Goal: Task Accomplishment & Management: Manage account settings

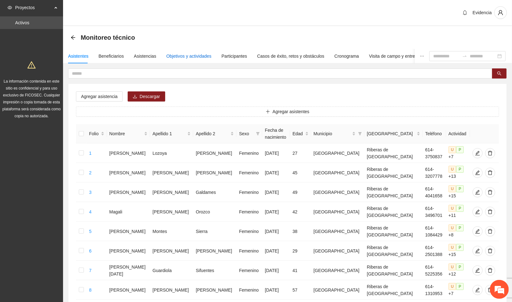
click at [185, 53] on div "Objetivos y actividades" at bounding box center [188, 56] width 45 height 7
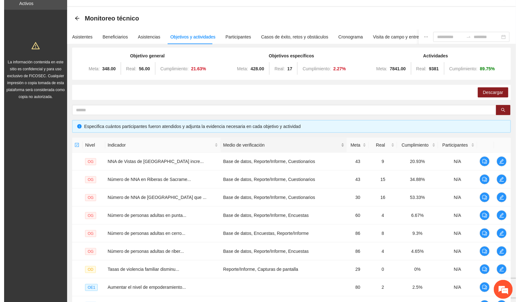
scroll to position [67, 0]
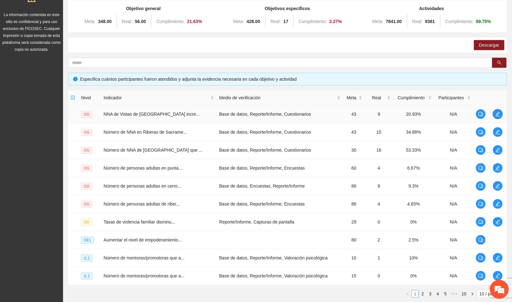
click at [500, 115] on span "edit" at bounding box center [497, 114] width 9 height 5
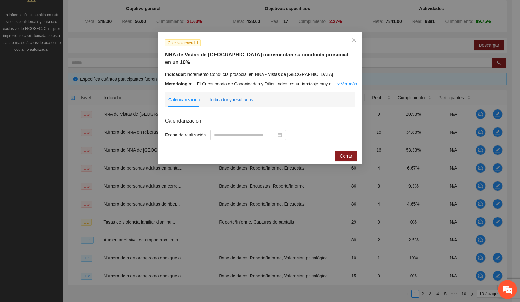
click at [241, 96] on div "Indicador y resultados" at bounding box center [231, 99] width 43 height 7
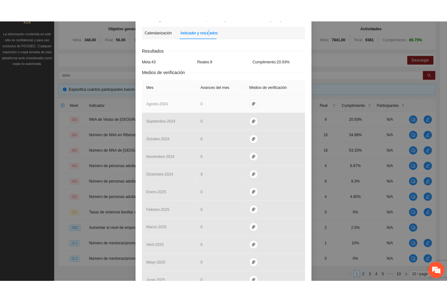
scroll to position [179, 0]
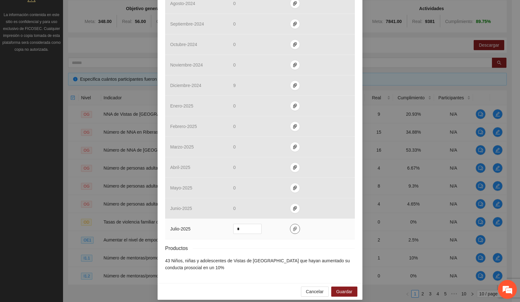
click at [293, 226] on icon "paper-clip" at bounding box center [295, 228] width 5 height 5
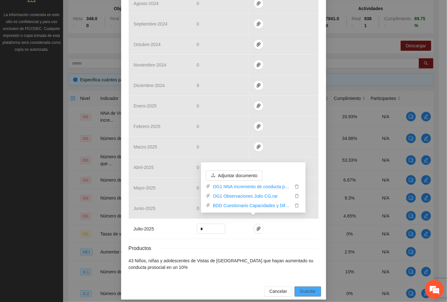
click at [305, 288] on span "Guardar" at bounding box center [307, 291] width 16 height 7
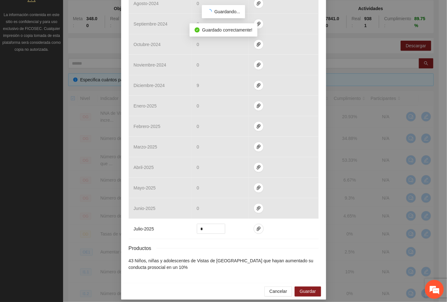
scroll to position [147, 0]
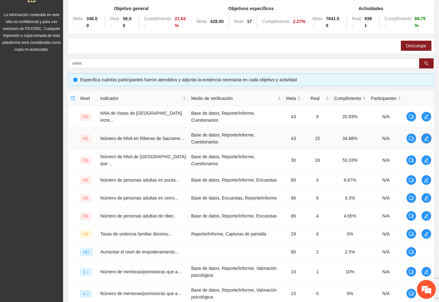
click at [425, 136] on icon "edit" at bounding box center [426, 138] width 5 height 5
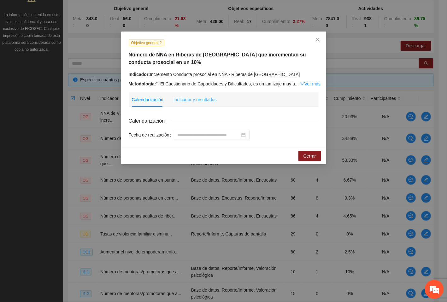
click at [203, 95] on div "Indicador y resultados" at bounding box center [194, 99] width 43 height 15
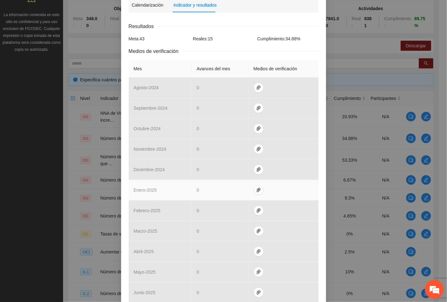
scroll to position [179, 0]
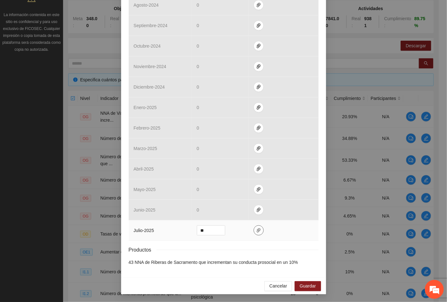
click at [257, 231] on icon "paper-clip" at bounding box center [259, 230] width 4 height 4
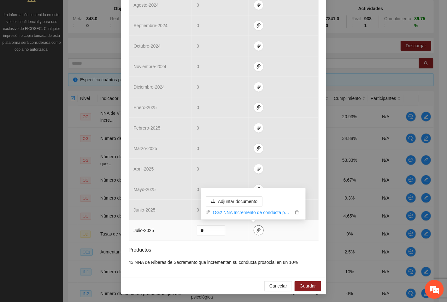
click at [257, 231] on icon "paper-clip" at bounding box center [259, 230] width 4 height 4
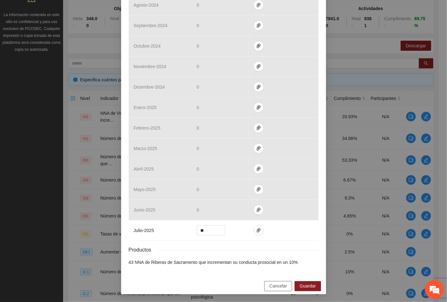
click at [281, 288] on span "Cancelar" at bounding box center [278, 286] width 18 height 7
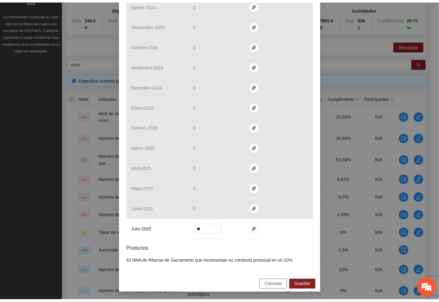
scroll to position [148, 0]
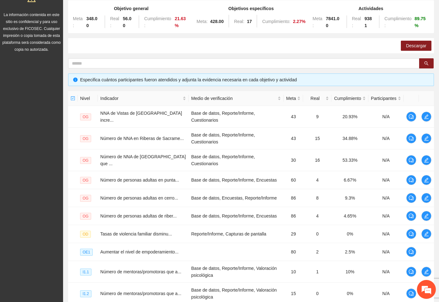
click at [42, 98] on div "Proyectos Activos La información contenida en este sitio es confidencial y para…" at bounding box center [31, 149] width 63 height 432
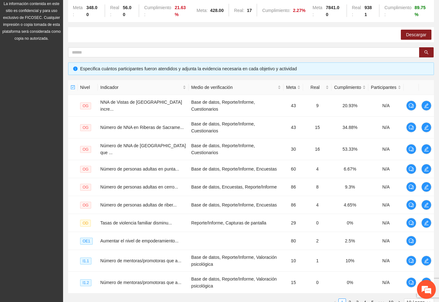
scroll to position [114, 0]
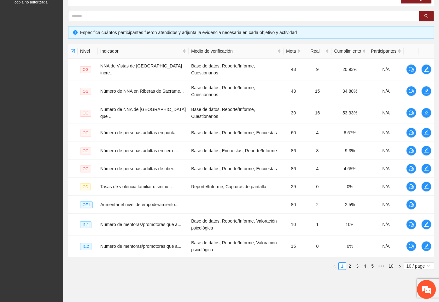
click at [39, 66] on div "Proyectos Activos La información contenida en este sitio es confidencial y para…" at bounding box center [31, 102] width 63 height 432
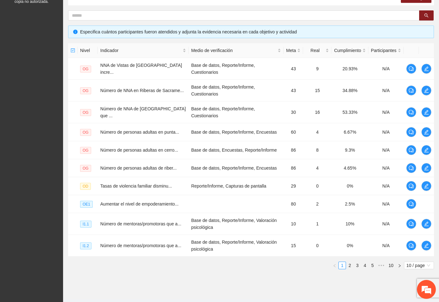
scroll to position [135, 0]
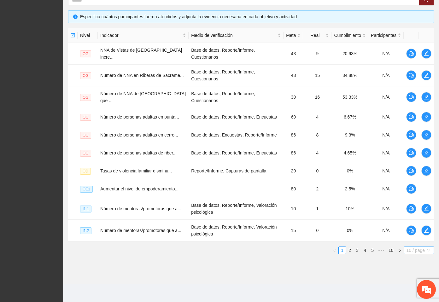
click at [419, 248] on span "10 / page" at bounding box center [418, 250] width 25 height 7
click at [410, 294] on div "100 / page" at bounding box center [419, 291] width 23 height 7
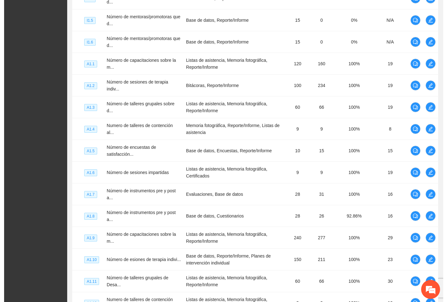
scroll to position [439, 0]
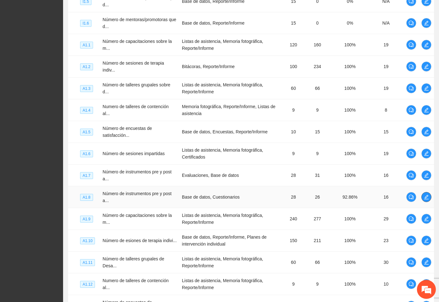
click at [427, 199] on icon "edit" at bounding box center [426, 197] width 4 height 4
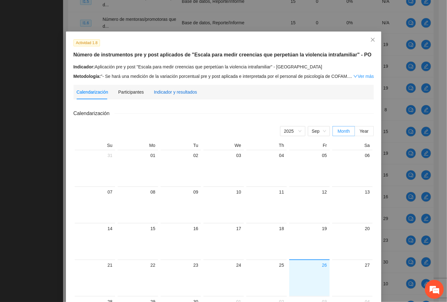
click at [182, 89] on div "Indicador y resultados" at bounding box center [175, 92] width 43 height 7
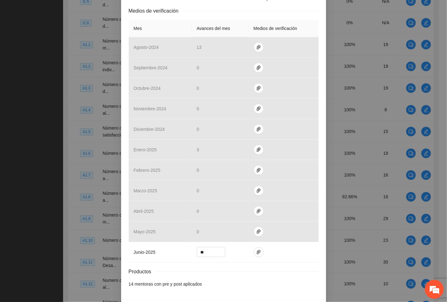
scroll to position [166, 0]
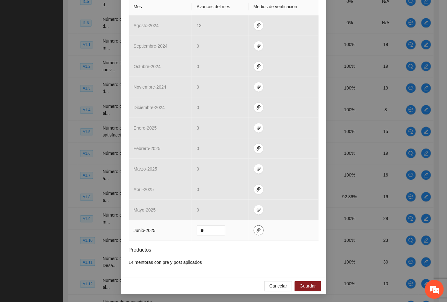
click at [254, 229] on span "paper-clip" at bounding box center [258, 230] width 9 height 5
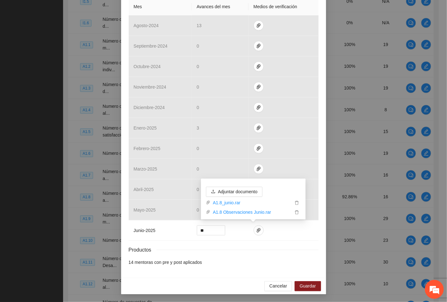
click at [200, 291] on div "Cancelar Guardar" at bounding box center [223, 286] width 205 height 17
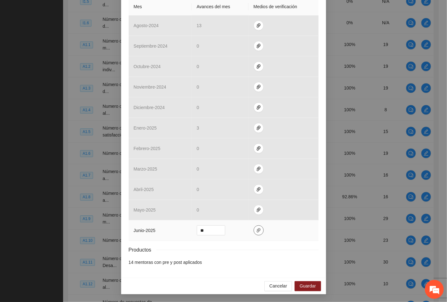
click at [256, 228] on icon "paper-clip" at bounding box center [258, 230] width 5 height 5
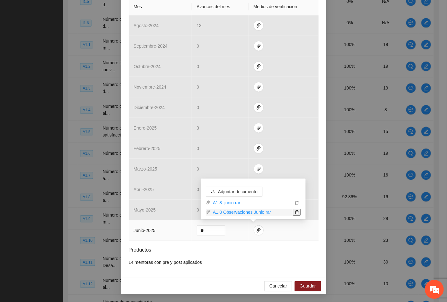
click at [294, 211] on icon "delete" at bounding box center [296, 212] width 4 height 4
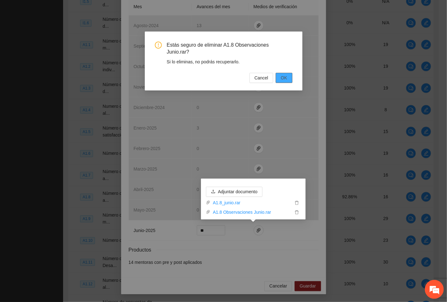
click at [285, 74] on span "OK" at bounding box center [284, 77] width 6 height 7
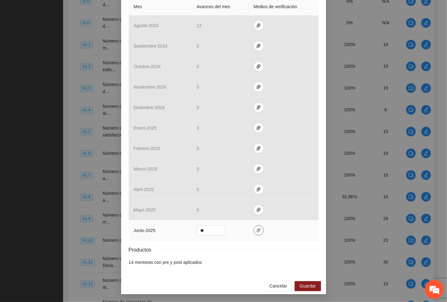
click at [256, 228] on span "paper-clip" at bounding box center [258, 230] width 9 height 5
click at [304, 280] on div "Cancelar Guardar" at bounding box center [223, 286] width 205 height 17
click at [303, 286] on span "Guardar" at bounding box center [307, 286] width 16 height 7
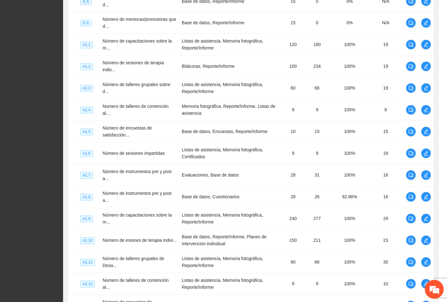
scroll to position [134, 0]
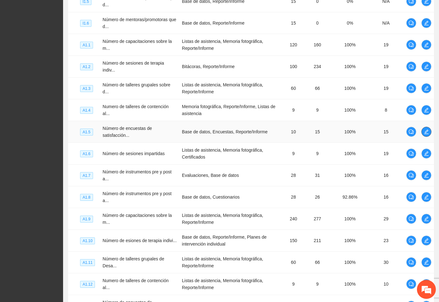
click at [427, 135] on button "button" at bounding box center [426, 132] width 10 height 10
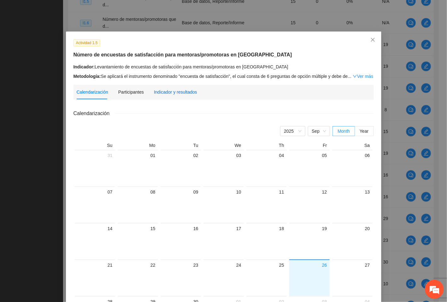
click at [168, 89] on div "Indicador y resultados" at bounding box center [175, 92] width 43 height 7
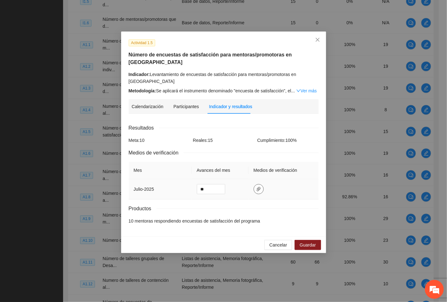
click at [255, 184] on button "button" at bounding box center [258, 189] width 10 height 10
click at [280, 241] on span "Cancelar" at bounding box center [278, 244] width 18 height 7
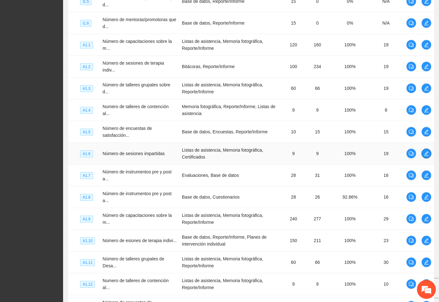
click at [427, 154] on button "button" at bounding box center [426, 153] width 10 height 10
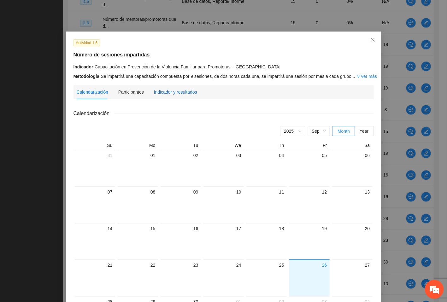
click at [183, 89] on div "Indicador y resultados" at bounding box center [175, 92] width 43 height 7
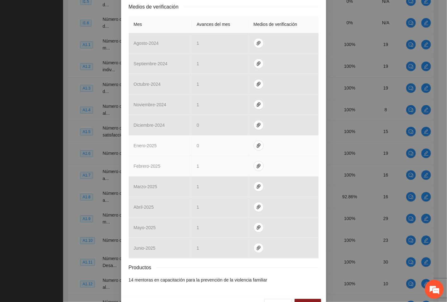
scroll to position [142, 0]
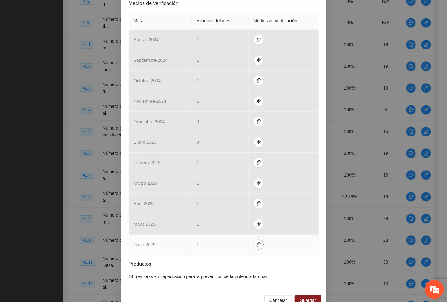
click at [257, 242] on icon "paper-clip" at bounding box center [259, 244] width 4 height 4
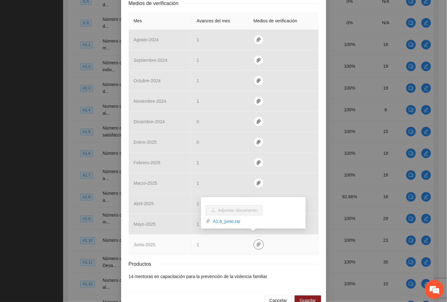
click at [257, 242] on icon "paper-clip" at bounding box center [259, 244] width 4 height 4
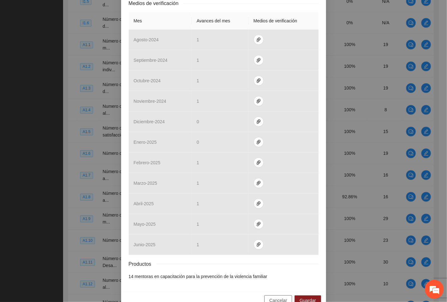
click at [278, 297] on span "Cancelar" at bounding box center [278, 300] width 18 height 7
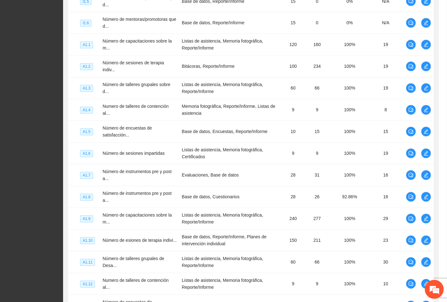
scroll to position [119, 0]
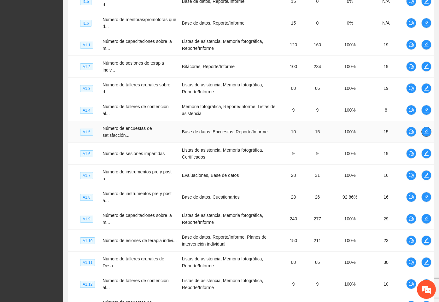
click at [427, 137] on button "button" at bounding box center [426, 132] width 10 height 10
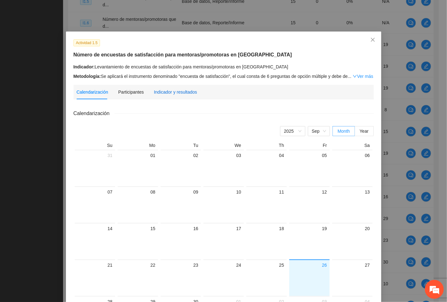
click at [169, 93] on div "Indicador y resultados" at bounding box center [175, 92] width 43 height 7
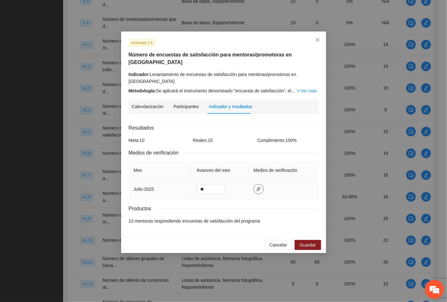
click at [258, 187] on icon "paper-clip" at bounding box center [259, 189] width 4 height 4
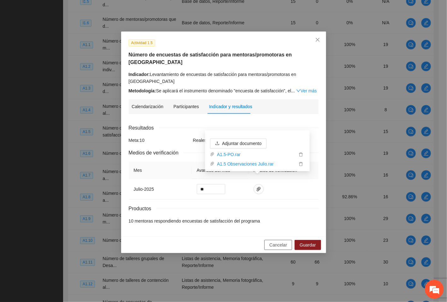
click at [278, 242] on button "Cancelar" at bounding box center [278, 245] width 28 height 10
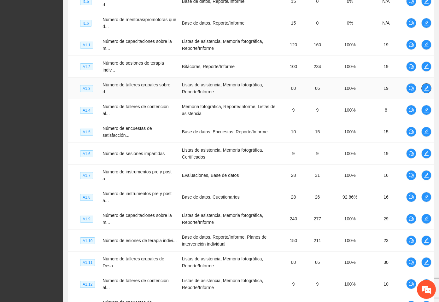
click at [425, 91] on icon "edit" at bounding box center [426, 88] width 5 height 5
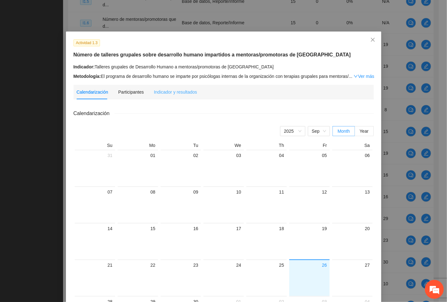
click at [181, 87] on div "Indicador y resultados" at bounding box center [175, 92] width 43 height 15
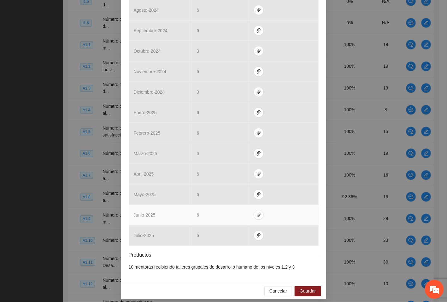
scroll to position [0, 0]
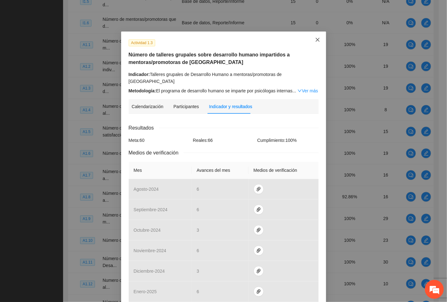
click at [316, 37] on span "Close" at bounding box center [317, 40] width 17 height 17
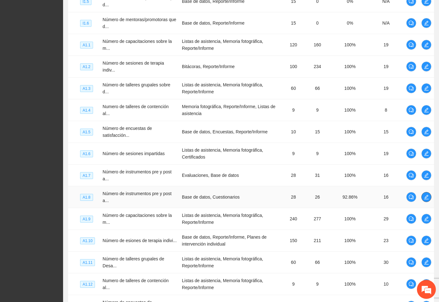
click at [425, 200] on icon "edit" at bounding box center [426, 197] width 5 height 5
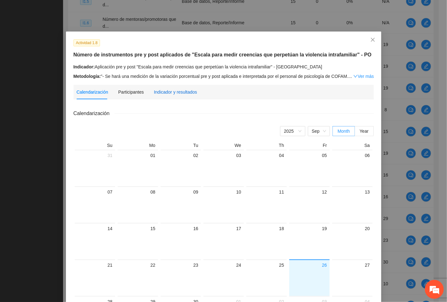
click at [170, 91] on div "Indicador y resultados" at bounding box center [175, 92] width 43 height 7
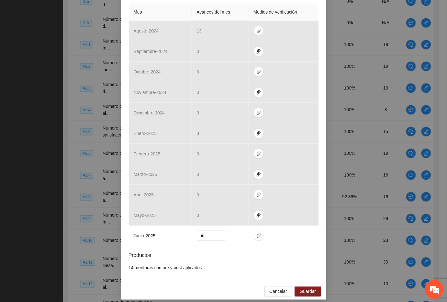
scroll to position [166, 0]
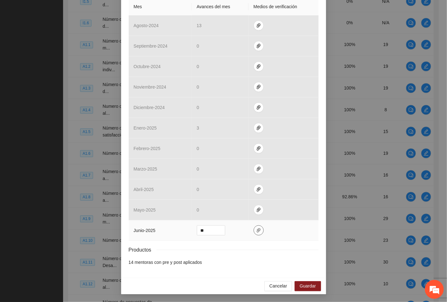
click at [256, 228] on span "paper-clip" at bounding box center [258, 230] width 9 height 5
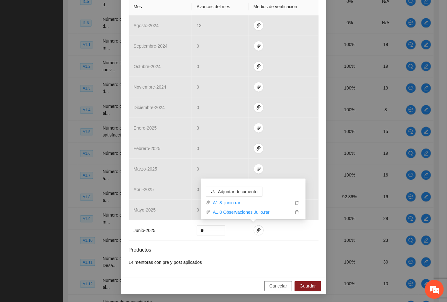
click at [272, 284] on span "Cancelar" at bounding box center [278, 286] width 18 height 7
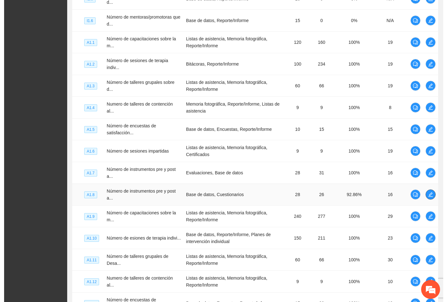
scroll to position [439, 0]
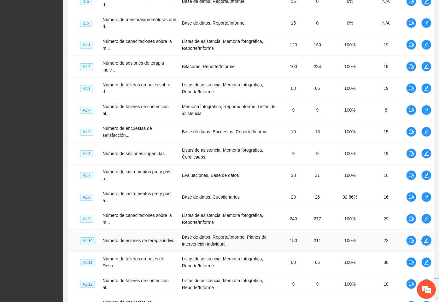
click at [424, 243] on icon "edit" at bounding box center [426, 240] width 5 height 5
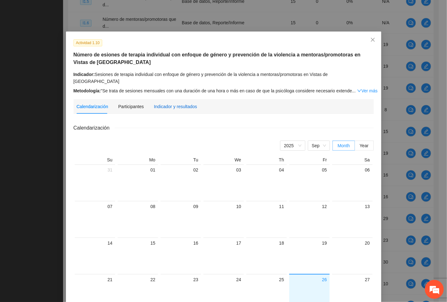
click at [161, 103] on div "Indicador y resultados" at bounding box center [175, 106] width 43 height 7
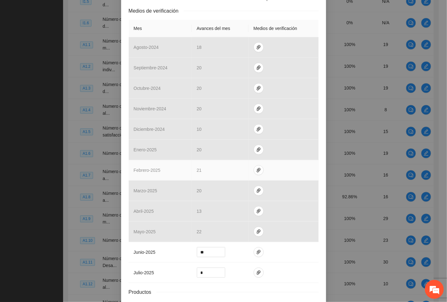
scroll to position [193, 0]
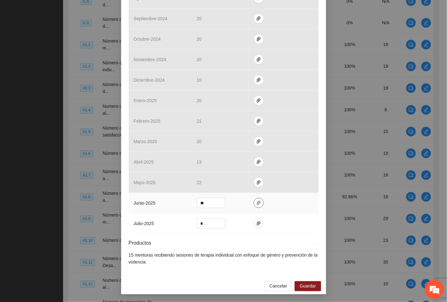
click at [257, 202] on icon "paper-clip" at bounding box center [259, 203] width 4 height 4
click at [256, 221] on icon "paper-clip" at bounding box center [258, 223] width 5 height 5
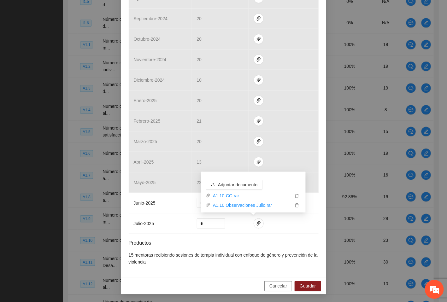
click at [275, 288] on span "Cancelar" at bounding box center [278, 286] width 18 height 7
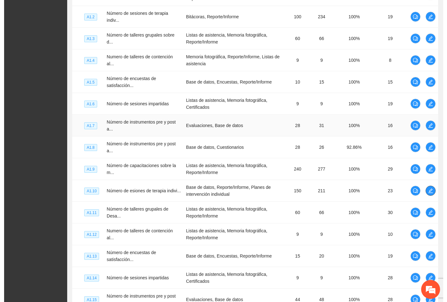
scroll to position [534, 0]
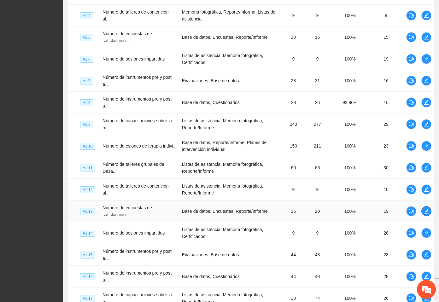
click at [426, 212] on button "button" at bounding box center [426, 211] width 10 height 10
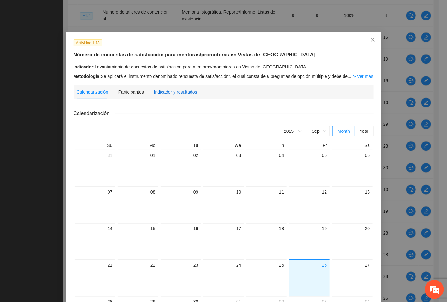
click at [174, 95] on div "Indicador y resultados" at bounding box center [175, 92] width 43 height 7
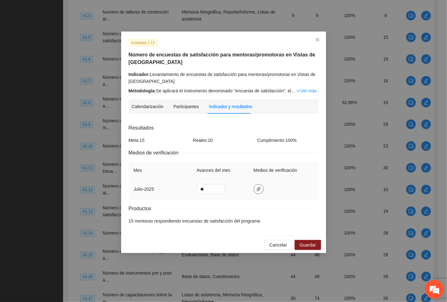
click at [260, 190] on span "paper-clip" at bounding box center [258, 189] width 9 height 5
click at [274, 245] on span "Cancelar" at bounding box center [278, 244] width 18 height 7
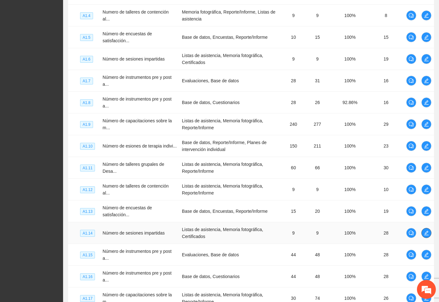
click at [427, 235] on icon "edit" at bounding box center [426, 232] width 5 height 5
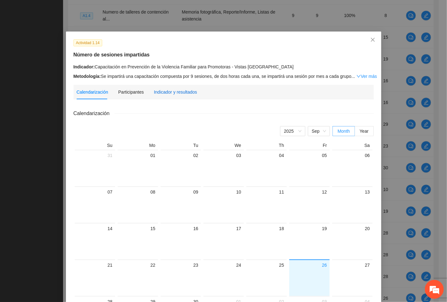
click at [156, 91] on div "Indicador y resultados" at bounding box center [175, 92] width 43 height 7
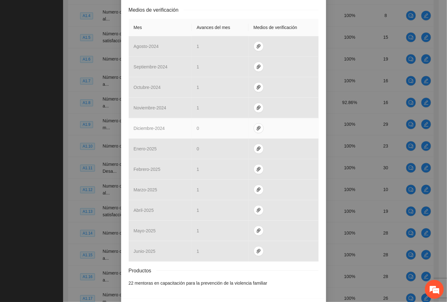
scroll to position [158, 0]
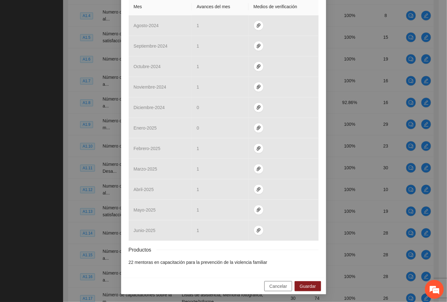
click at [269, 286] on span "Cancelar" at bounding box center [278, 286] width 18 height 7
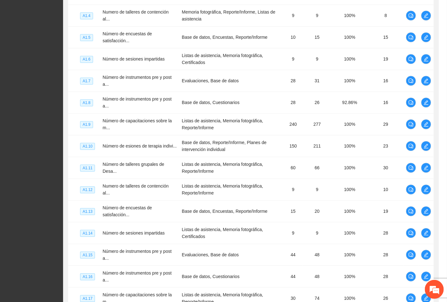
scroll to position [126, 0]
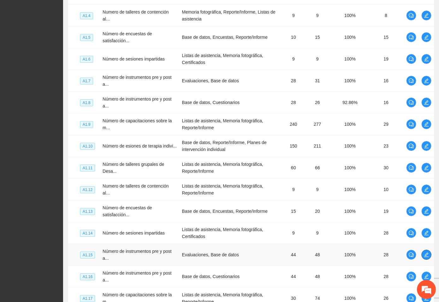
click at [430, 256] on span "edit" at bounding box center [426, 254] width 9 height 5
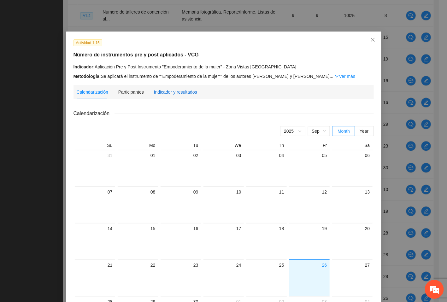
click at [174, 90] on div "Indicador y resultados" at bounding box center [175, 92] width 43 height 7
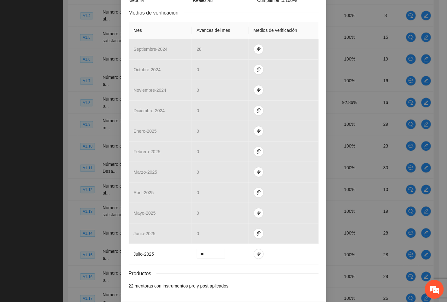
scroll to position [158, 0]
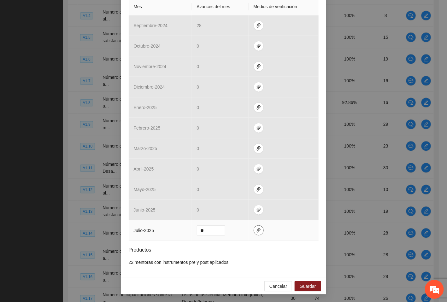
click at [253, 227] on button "button" at bounding box center [258, 230] width 10 height 10
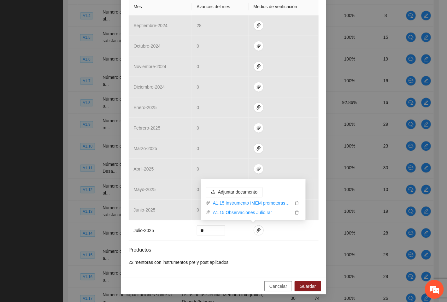
click at [276, 284] on span "Cancelar" at bounding box center [278, 286] width 18 height 7
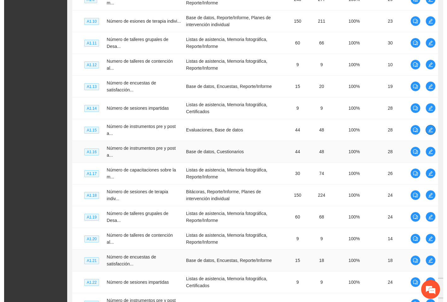
scroll to position [723, 0]
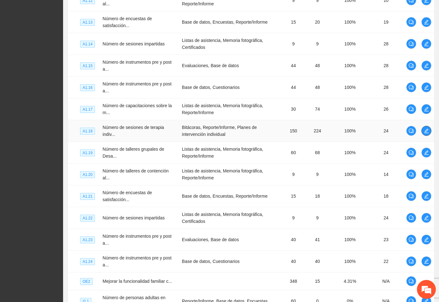
click at [426, 132] on icon "edit" at bounding box center [426, 130] width 5 height 5
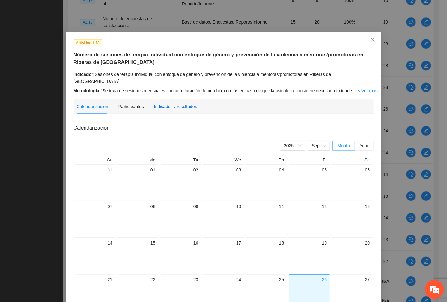
click at [165, 103] on div "Indicador y resultados" at bounding box center [175, 106] width 43 height 7
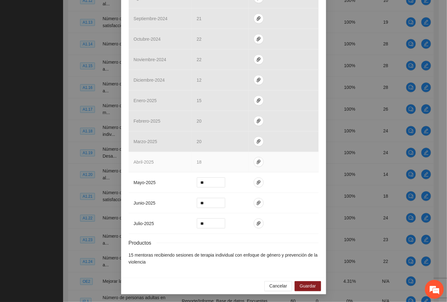
scroll to position [194, 0]
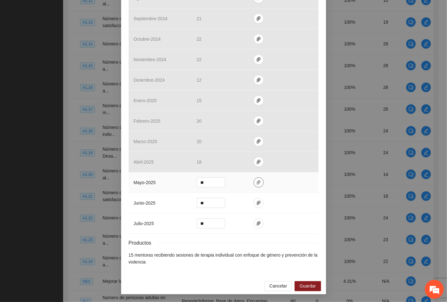
click at [257, 182] on icon "paper-clip" at bounding box center [259, 182] width 4 height 4
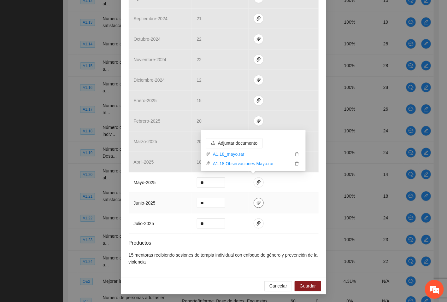
click at [253, 199] on button "button" at bounding box center [258, 203] width 10 height 10
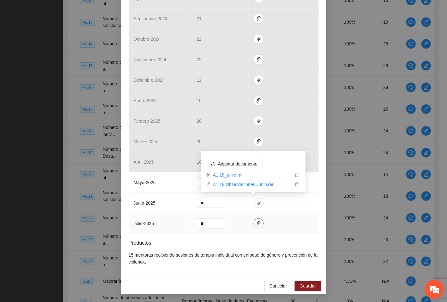
click at [256, 223] on icon "paper-clip" at bounding box center [258, 223] width 5 height 5
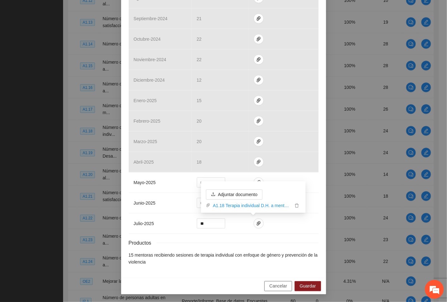
click at [280, 285] on span "Cancelar" at bounding box center [278, 286] width 18 height 7
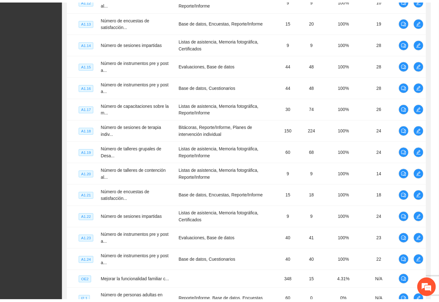
scroll to position [162, 0]
